Goal: Browse casually: Explore the website without a specific task or goal

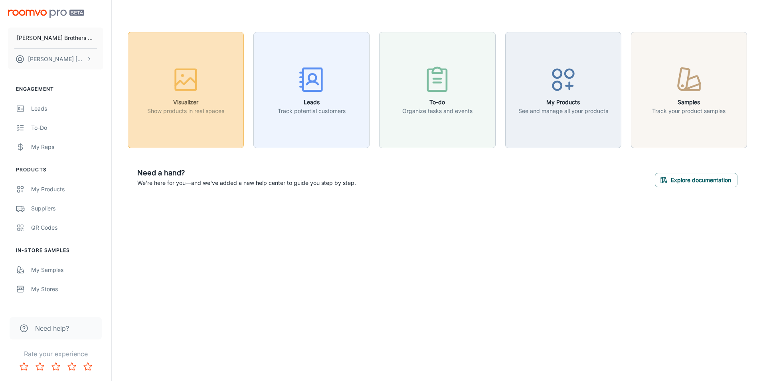
click at [217, 75] on div "button" at bounding box center [185, 81] width 77 height 33
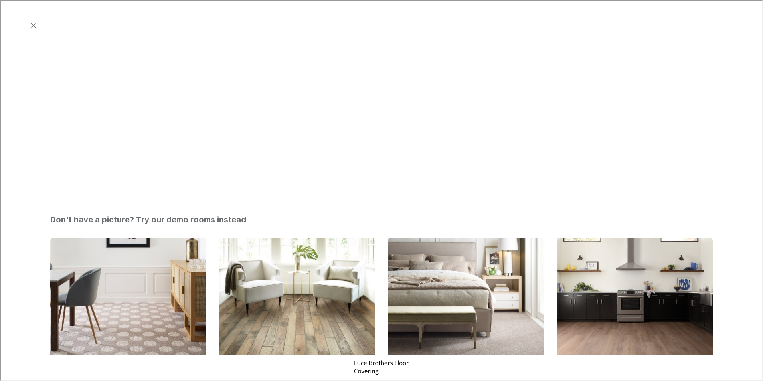
scroll to position [189, 0]
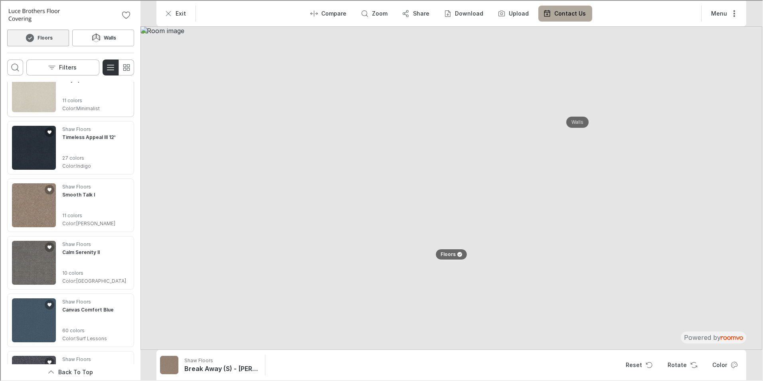
scroll to position [399, 0]
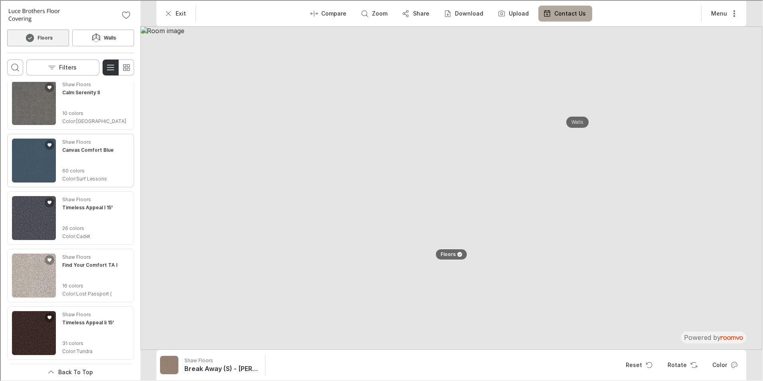
click at [34, 159] on img "See Canvas Comfort Blue in the room" at bounding box center [33, 160] width 44 height 44
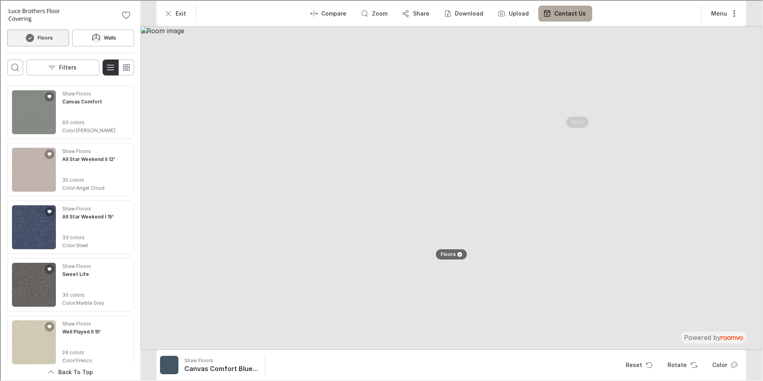
scroll to position [1871, 0]
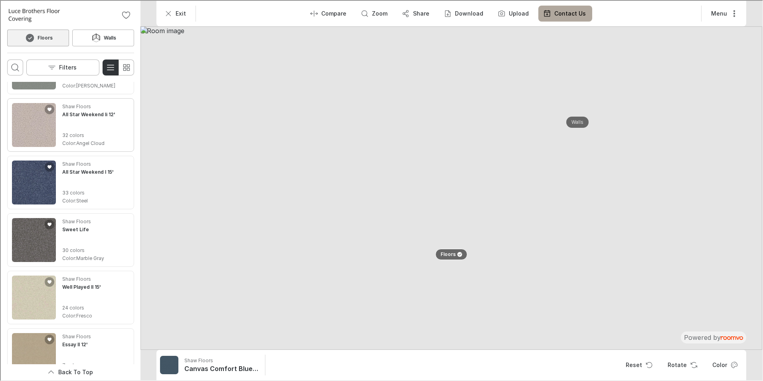
click at [45, 143] on img "See All Star Weekend Ii 12' in the room" at bounding box center [33, 124] width 44 height 44
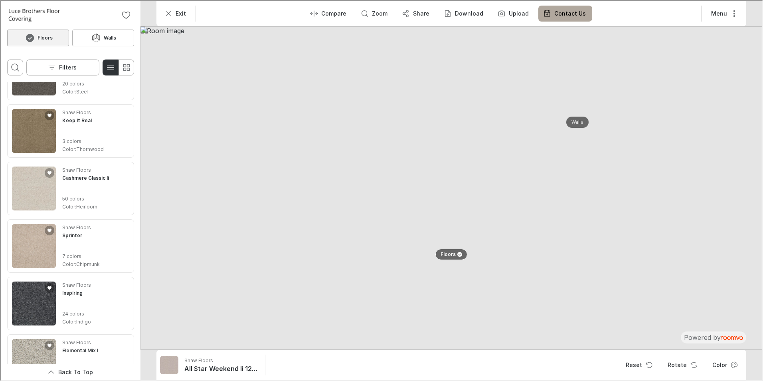
scroll to position [6647, 0]
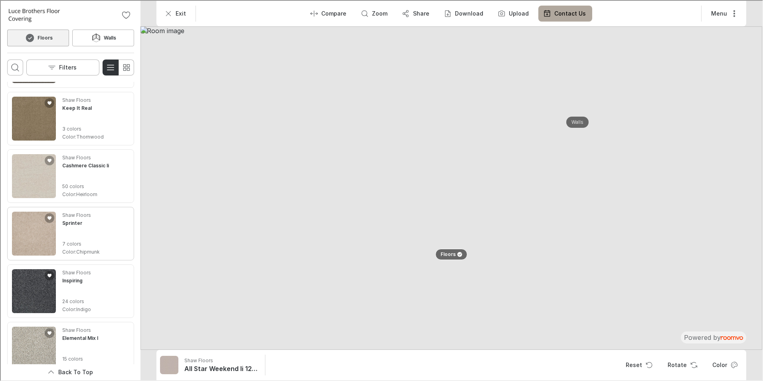
click at [38, 236] on img "See Sprinter in the room" at bounding box center [33, 233] width 44 height 44
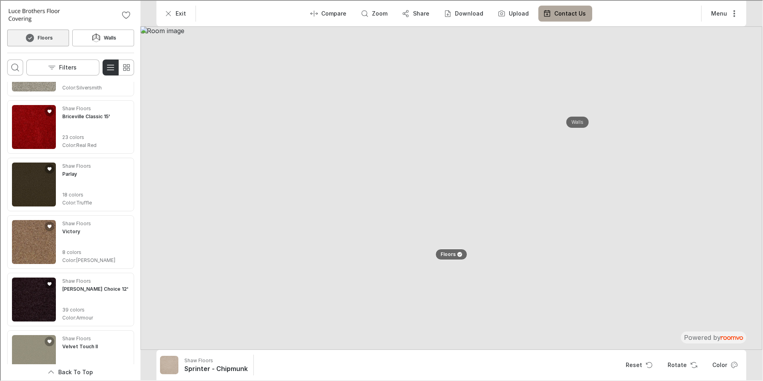
scroll to position [7542, 0]
click at [39, 198] on img "See Parlay in the room" at bounding box center [33, 183] width 44 height 44
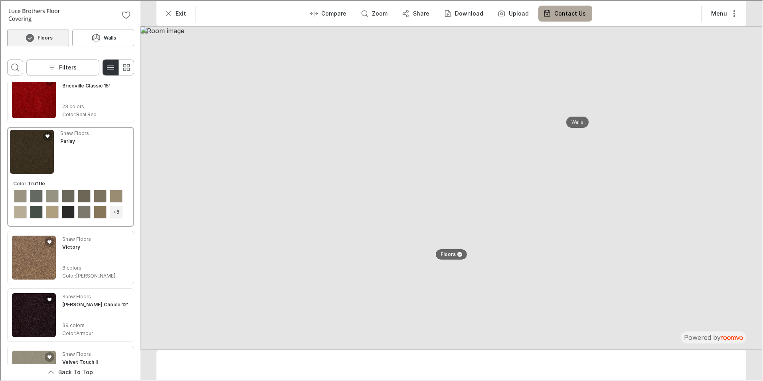
scroll to position [7496, 0]
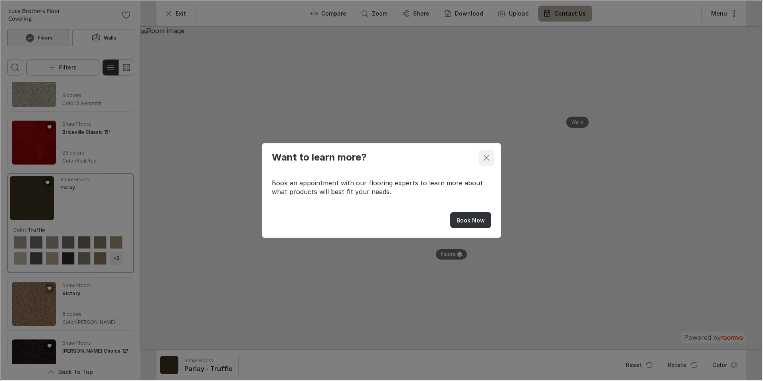
click at [480, 156] on button "Close dialog" at bounding box center [486, 157] width 16 height 16
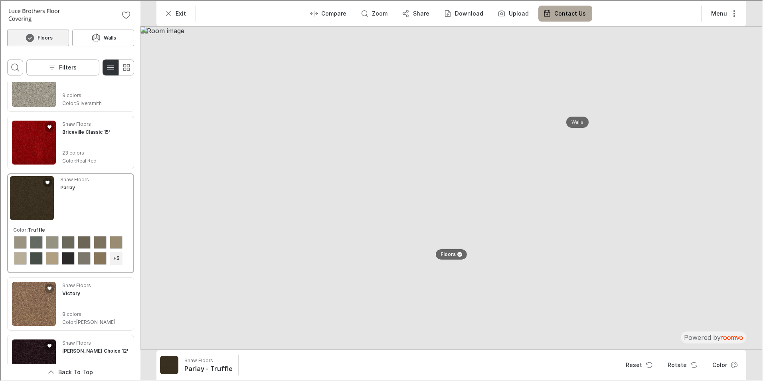
click at [597, 177] on img at bounding box center [451, 187] width 622 height 323
click at [599, 177] on img at bounding box center [451, 187] width 622 height 323
click at [600, 176] on img at bounding box center [451, 187] width 622 height 323
click at [605, 175] on img at bounding box center [451, 187] width 622 height 323
